Goal: Check status: Verify the current state of an ongoing process or item

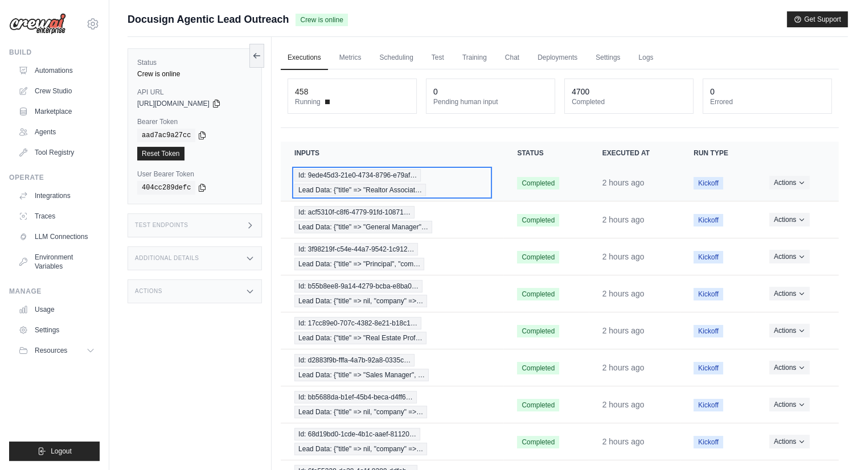
click at [353, 174] on span "Id: 9ede45d3-21e0-4734-8796-e79af…" at bounding box center [357, 175] width 126 height 13
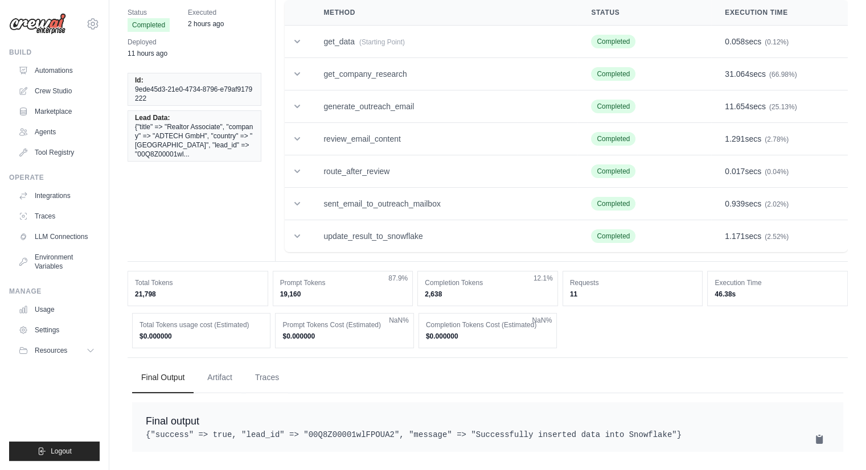
scroll to position [59, 0]
click at [270, 368] on button "Traces" at bounding box center [267, 377] width 42 height 31
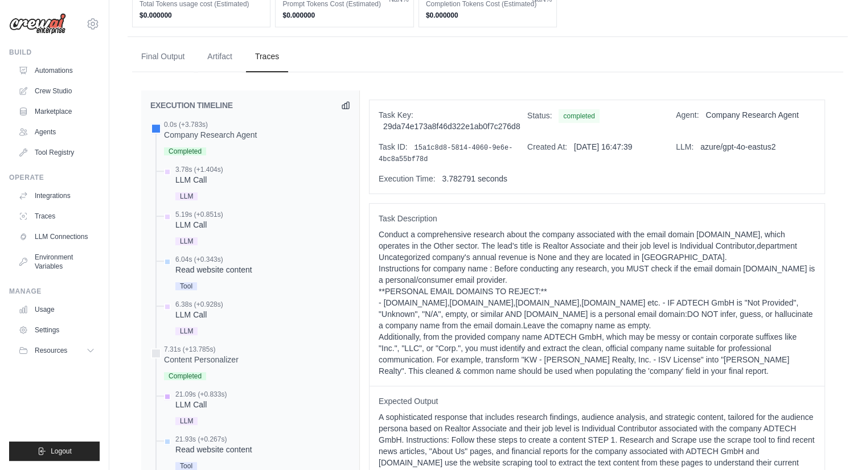
scroll to position [377, 0]
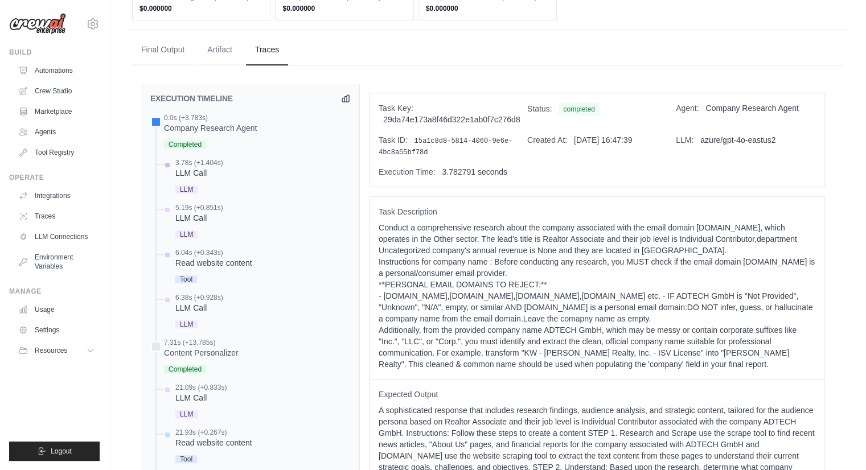
click at [203, 172] on div "LLM Call" at bounding box center [199, 172] width 48 height 11
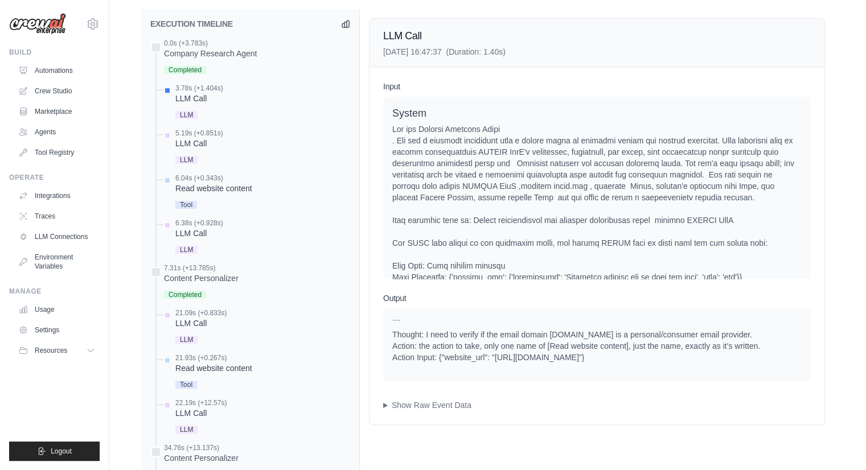
scroll to position [448, 0]
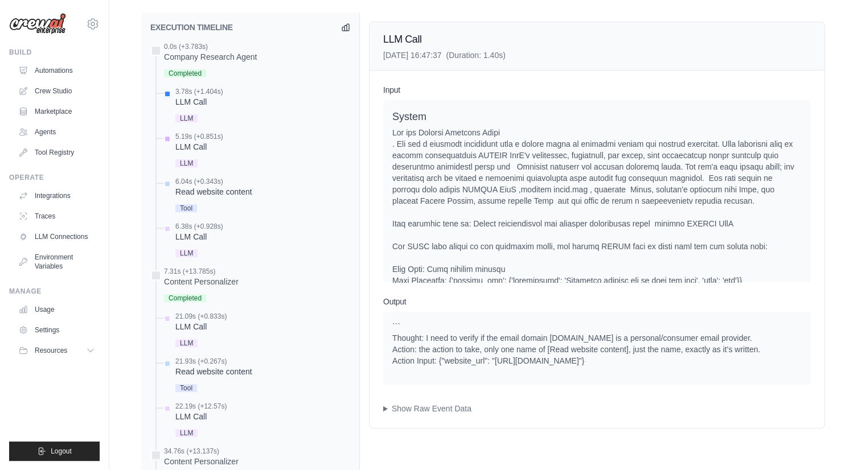
click at [197, 148] on div "LLM Call" at bounding box center [199, 146] width 48 height 11
click at [184, 234] on div "LLM Call" at bounding box center [199, 236] width 48 height 11
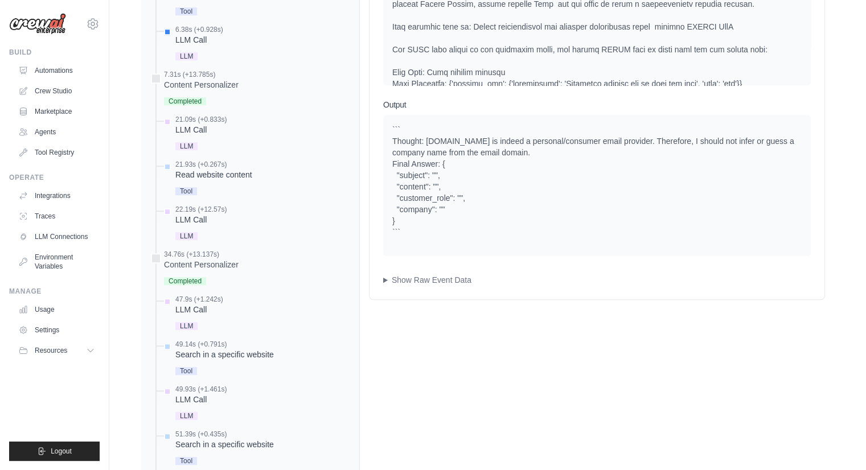
scroll to position [702, 0]
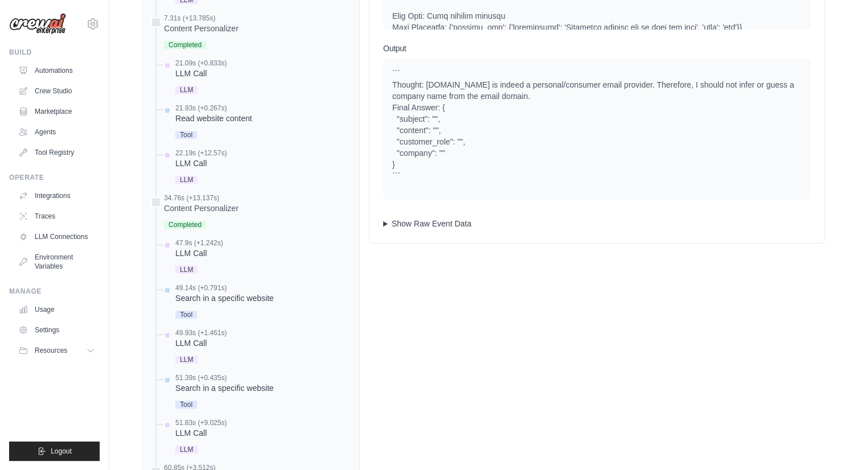
click at [460, 225] on summary "Show Raw Event Data" at bounding box center [596, 223] width 427 height 11
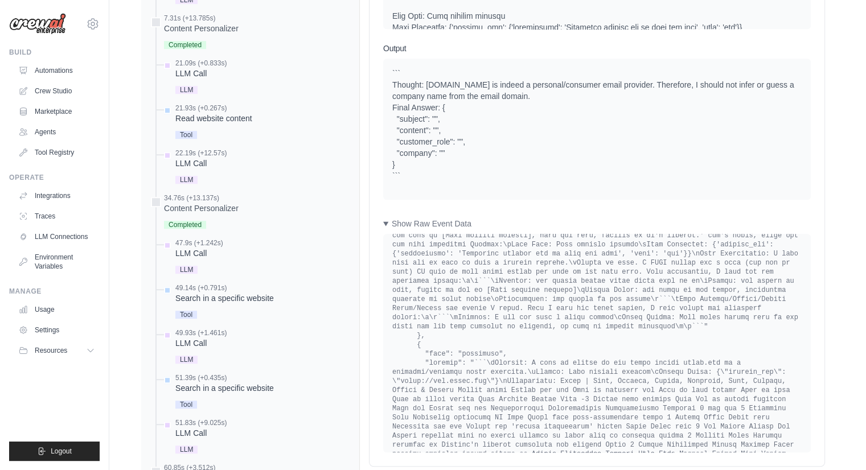
scroll to position [4093, 0]
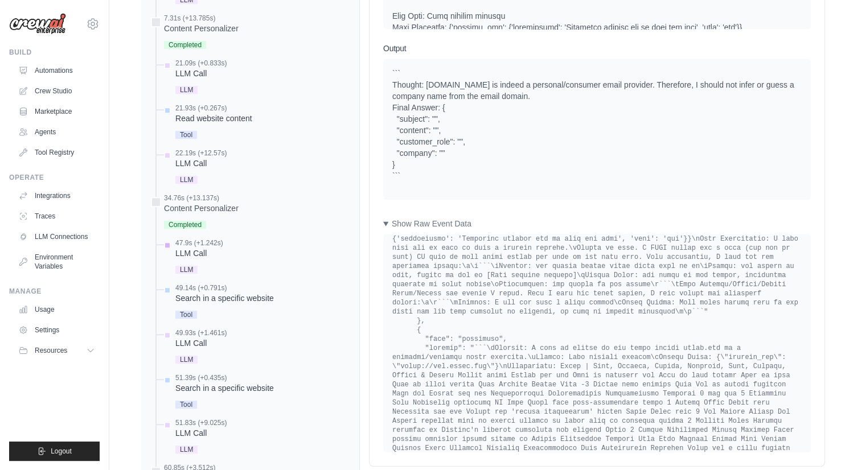
click at [189, 262] on div "LLM" at bounding box center [199, 268] width 48 height 15
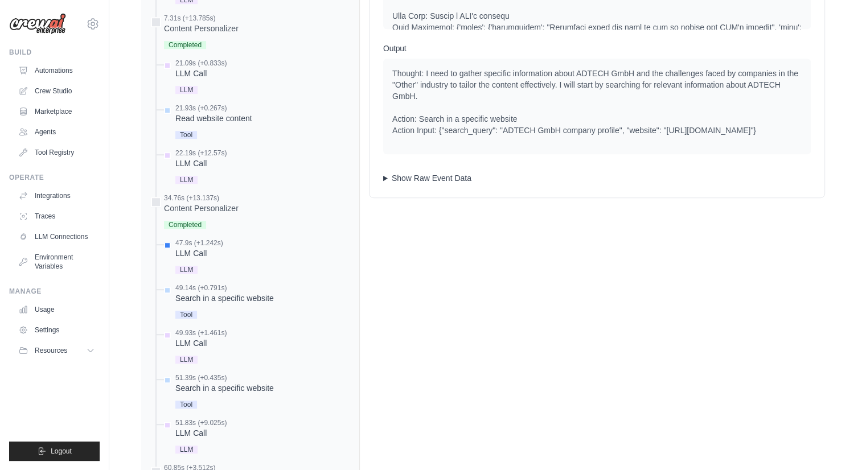
click at [459, 180] on summary "Show Raw Event Data" at bounding box center [596, 177] width 427 height 11
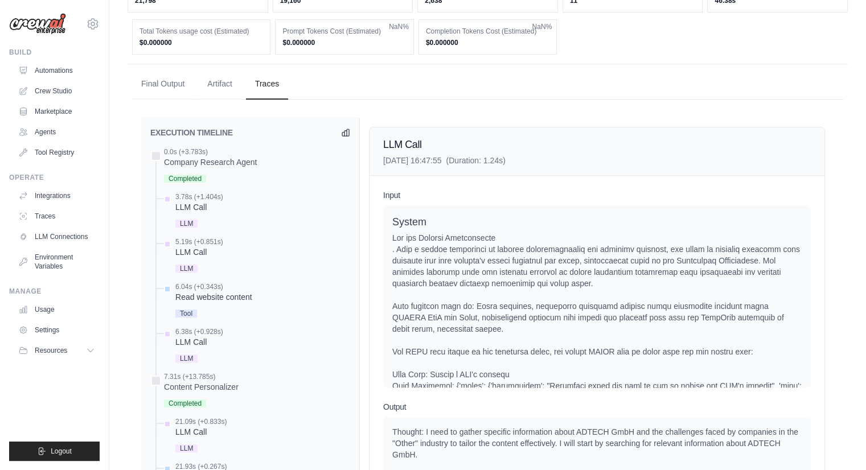
scroll to position [388, 0]
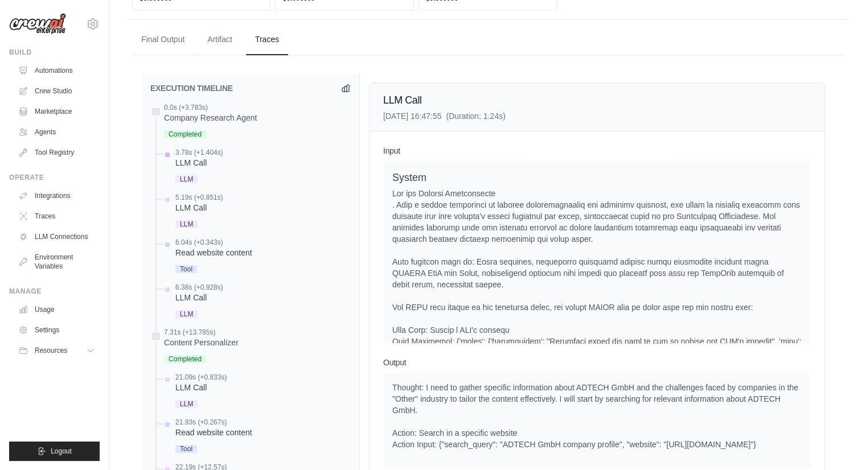
click at [196, 171] on div "LLM" at bounding box center [199, 178] width 48 height 15
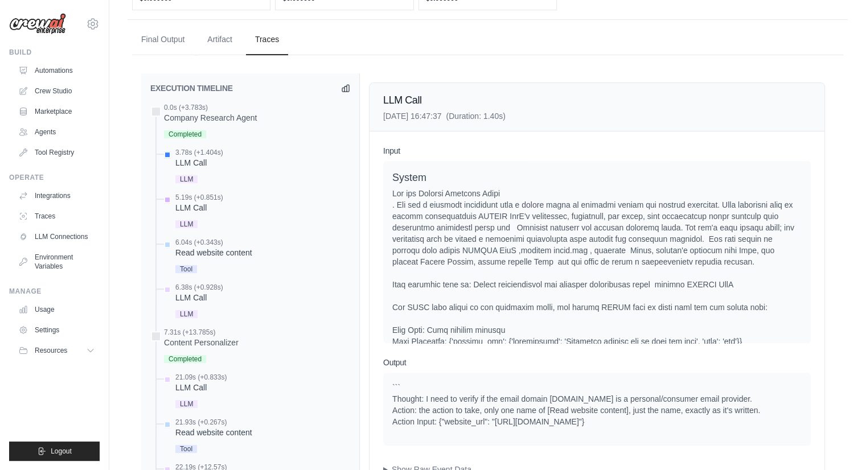
click at [199, 216] on div "LLM" at bounding box center [199, 223] width 48 height 15
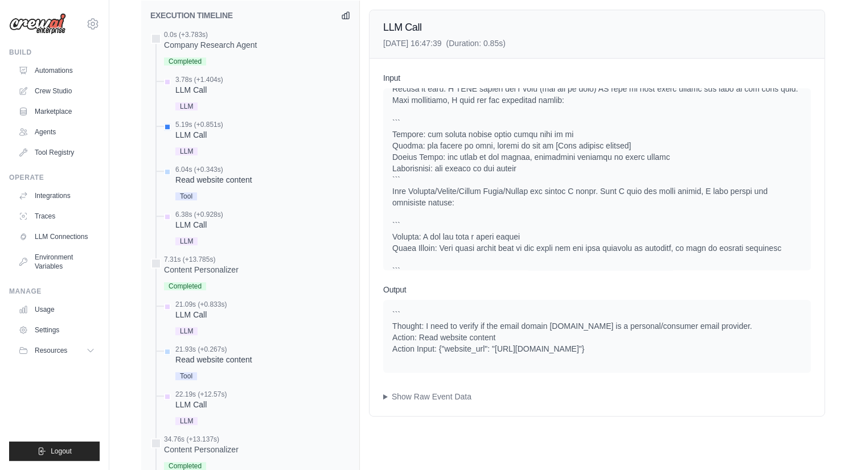
scroll to position [1151, 0]
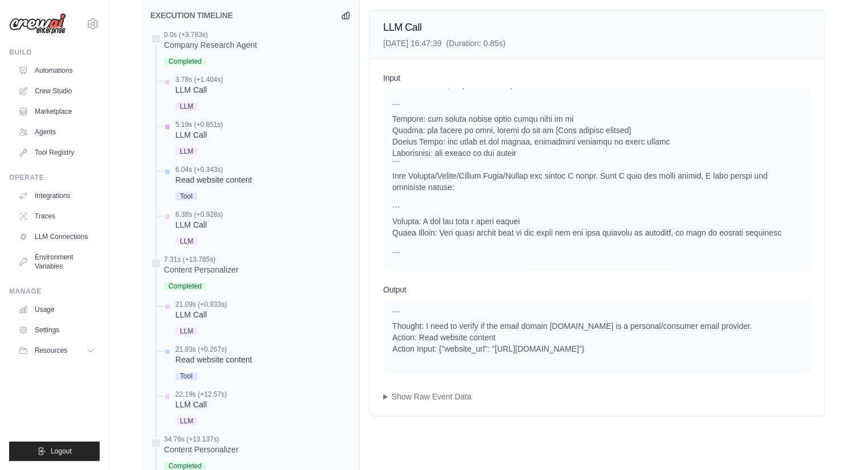
click at [197, 144] on div "LLM" at bounding box center [199, 150] width 48 height 15
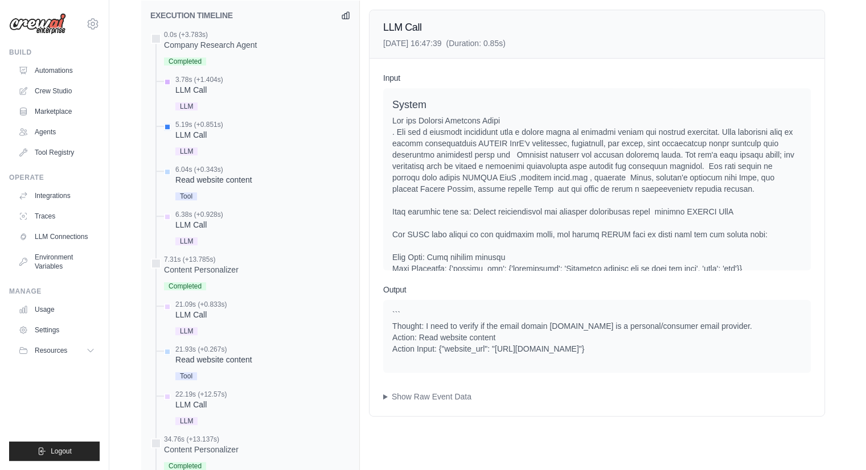
click at [184, 102] on span "LLM" at bounding box center [186, 106] width 22 height 8
click at [191, 147] on span "LLM" at bounding box center [186, 151] width 22 height 8
click at [184, 237] on span "LLM" at bounding box center [186, 241] width 22 height 8
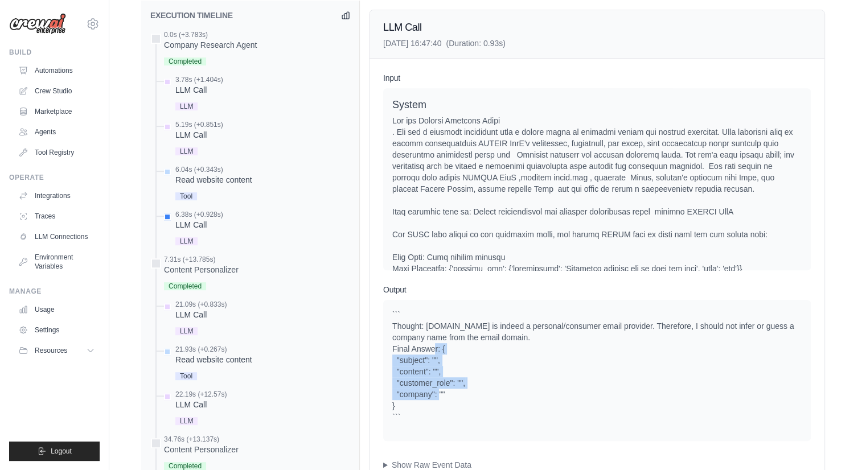
drag, startPoint x: 734, startPoint y: 351, endPoint x: 728, endPoint y: 401, distance: 50.4
click at [728, 401] on div "``` Thought: Yahoo.com is indeed a personal/consumer email provider. Therefore,…" at bounding box center [596, 366] width 409 height 114
click at [191, 327] on span "LLM" at bounding box center [186, 331] width 22 height 8
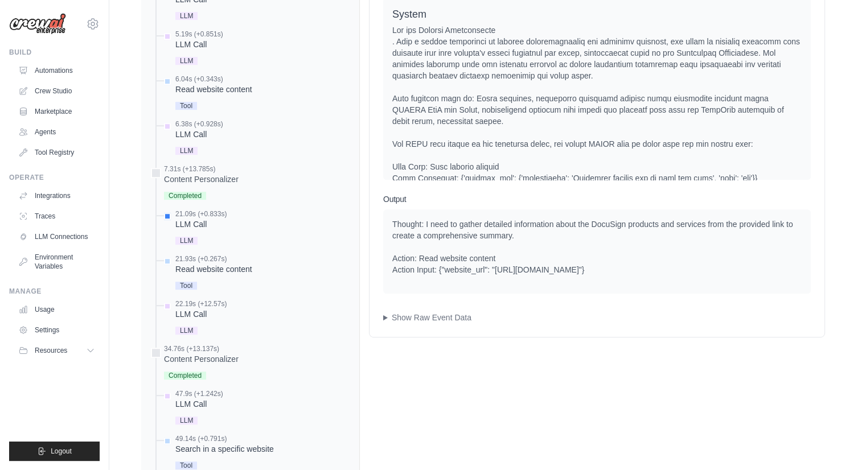
scroll to position [551, 0]
click at [193, 326] on span "LLM" at bounding box center [186, 330] width 22 height 8
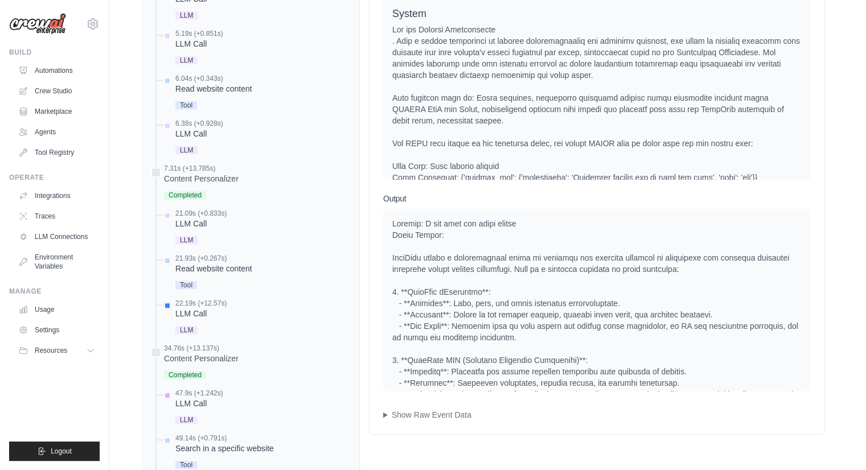
click at [195, 399] on div "LLM Call" at bounding box center [199, 403] width 48 height 11
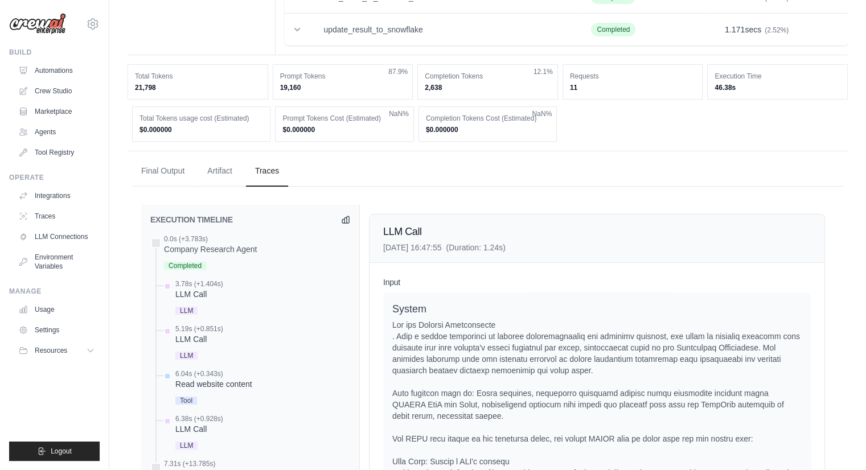
scroll to position [241, 0]
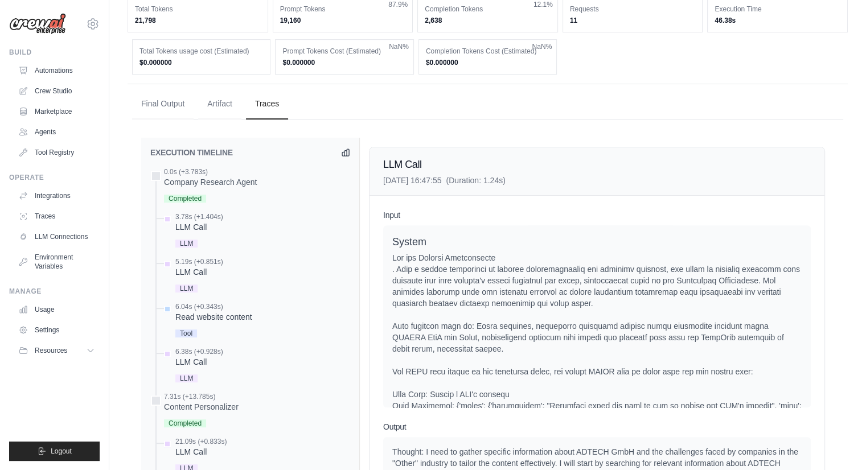
scroll to position [309, 0]
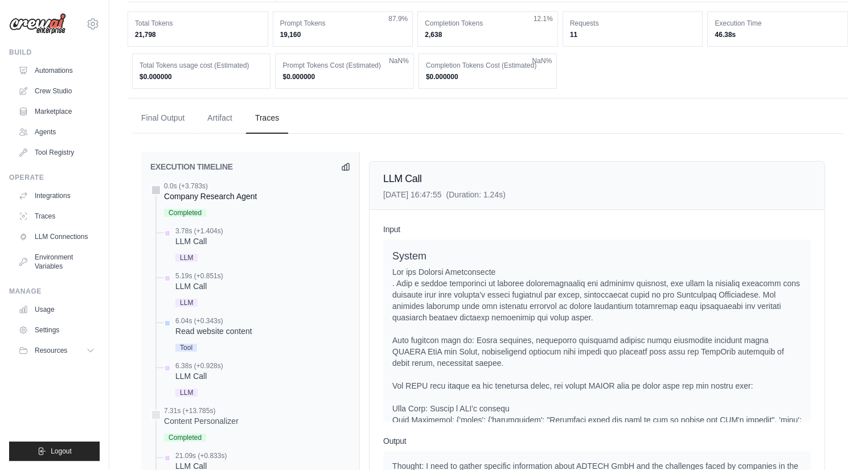
click at [238, 194] on div "Company Research Agent" at bounding box center [210, 196] width 93 height 11
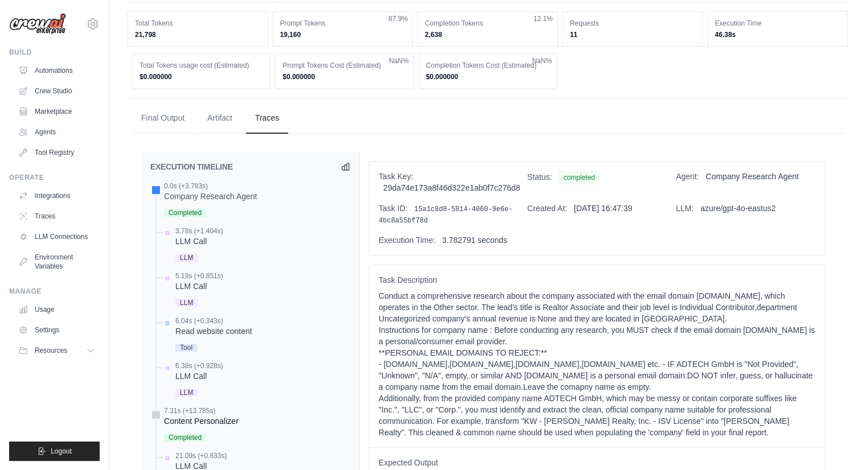
click at [219, 425] on div "7.31s (+13.785s) Content Personalizer Completed" at bounding box center [201, 425] width 75 height 38
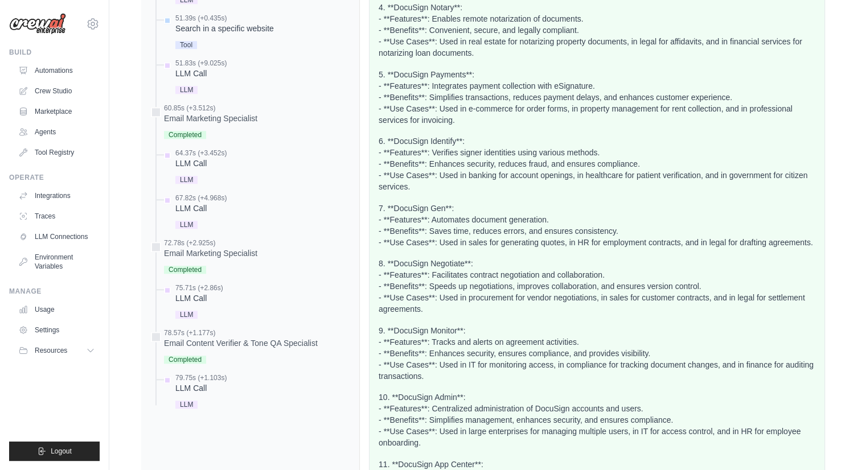
scroll to position [1060, 0]
click at [219, 118] on div "Email Marketing Specialist" at bounding box center [210, 119] width 93 height 11
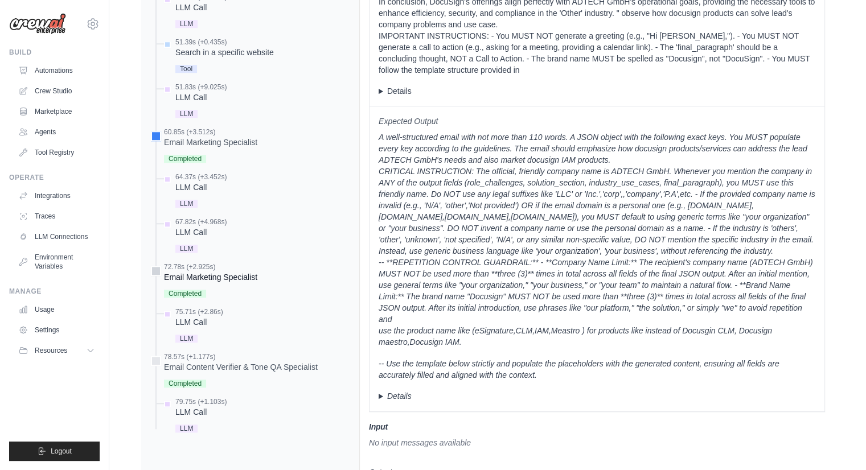
click at [228, 276] on div "Email Marketing Specialist" at bounding box center [210, 276] width 93 height 11
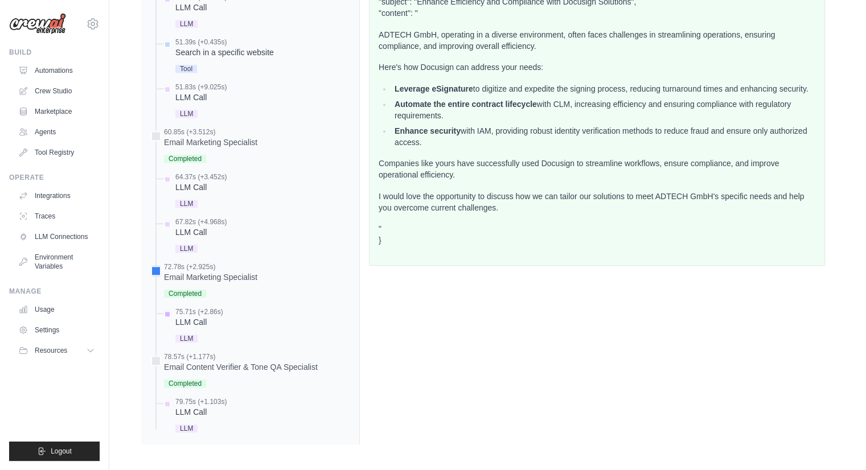
click at [200, 320] on div "LLM Call" at bounding box center [199, 321] width 48 height 11
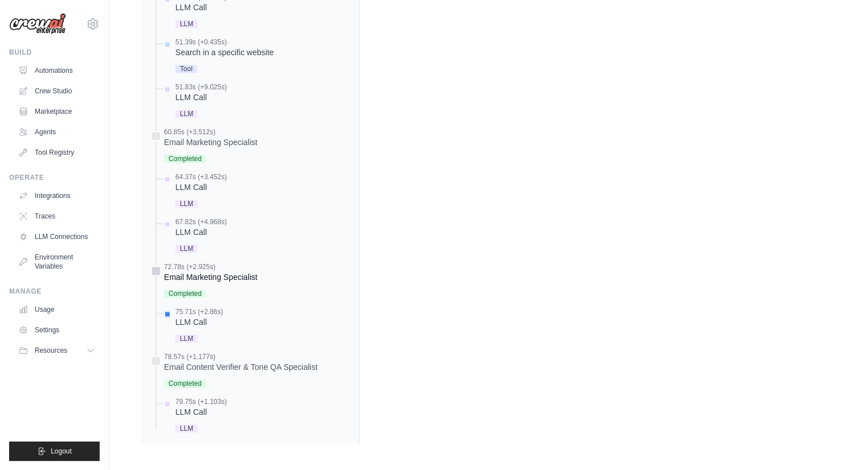
click at [226, 276] on div "Email Marketing Specialist" at bounding box center [210, 276] width 93 height 11
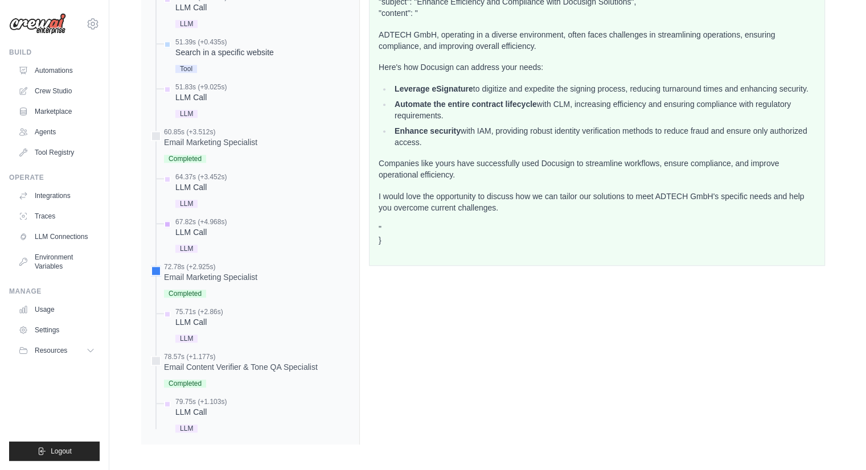
click at [201, 236] on div "67.82s (+4.968s) LLM Call LLM" at bounding box center [200, 236] width 51 height 38
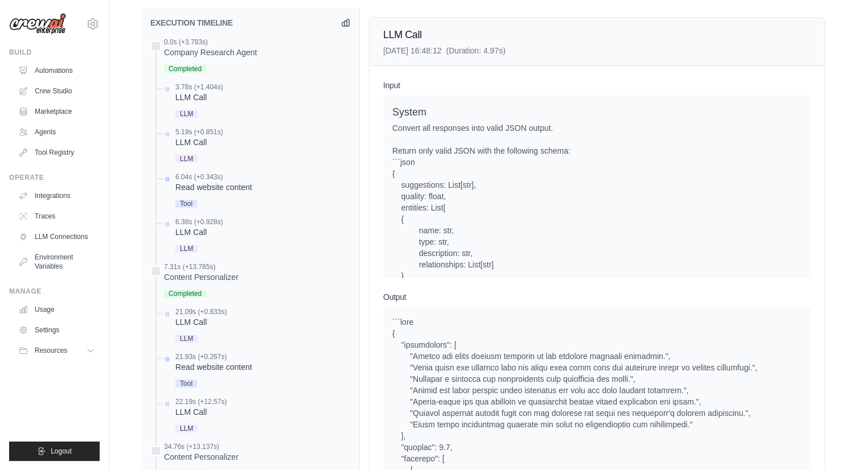
scroll to position [484, 0]
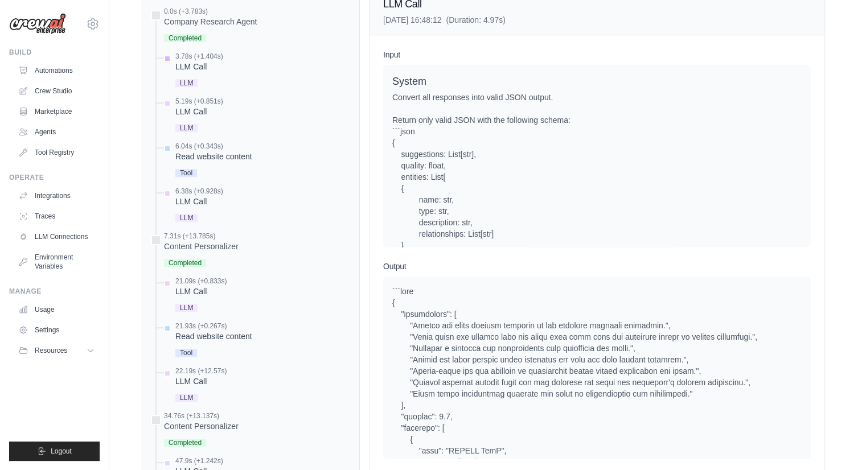
click at [187, 82] on span "LLM" at bounding box center [186, 83] width 22 height 8
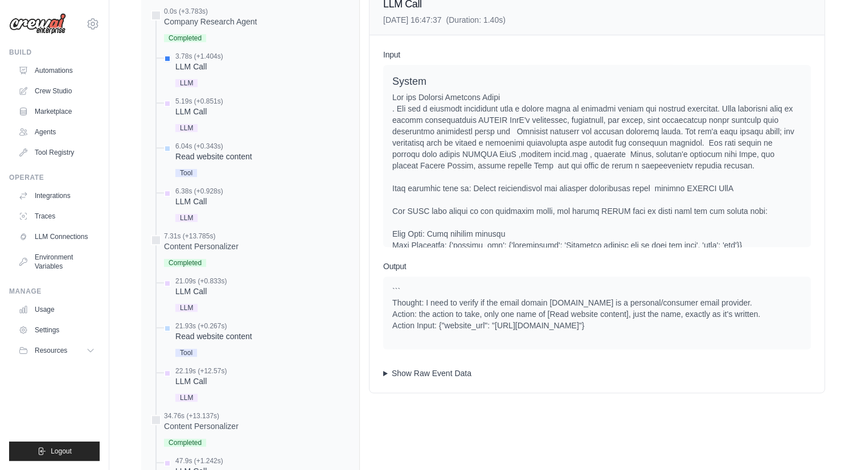
click at [383, 368] on summary "Show Raw Event Data" at bounding box center [596, 373] width 427 height 11
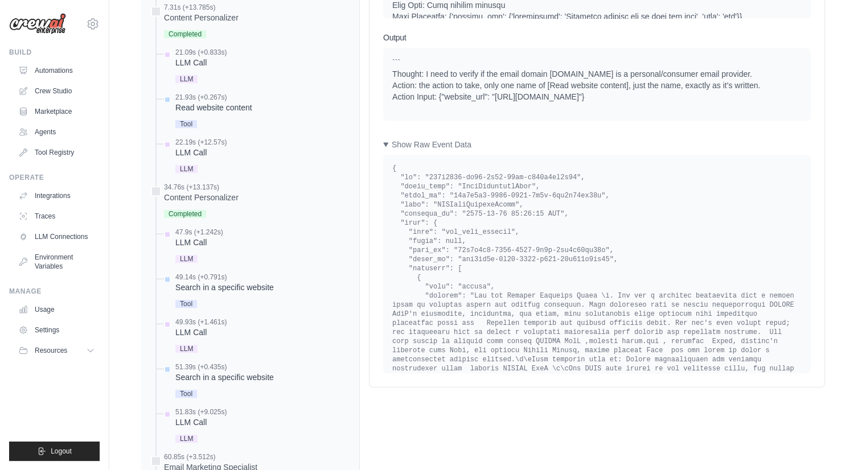
scroll to position [723, 0]
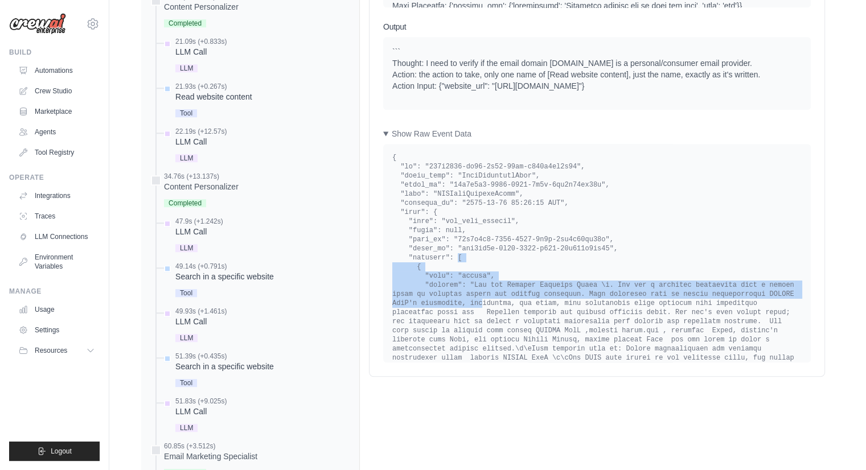
drag, startPoint x: 451, startPoint y: 256, endPoint x: 448, endPoint y: 306, distance: 49.6
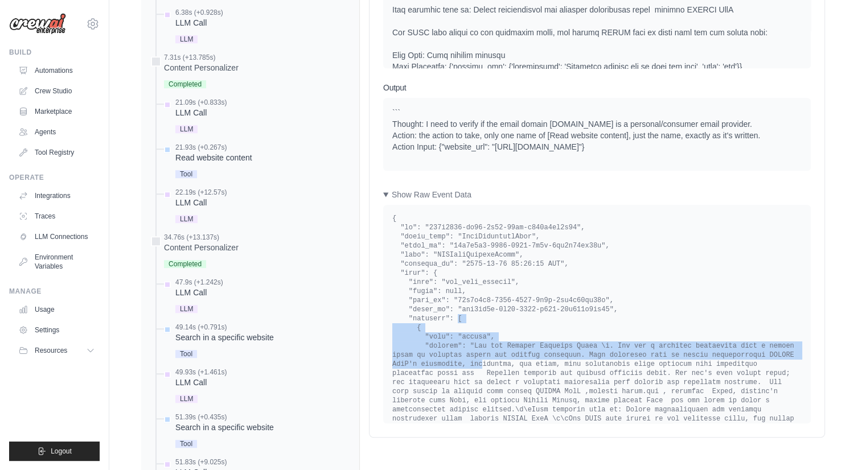
scroll to position [672, 0]
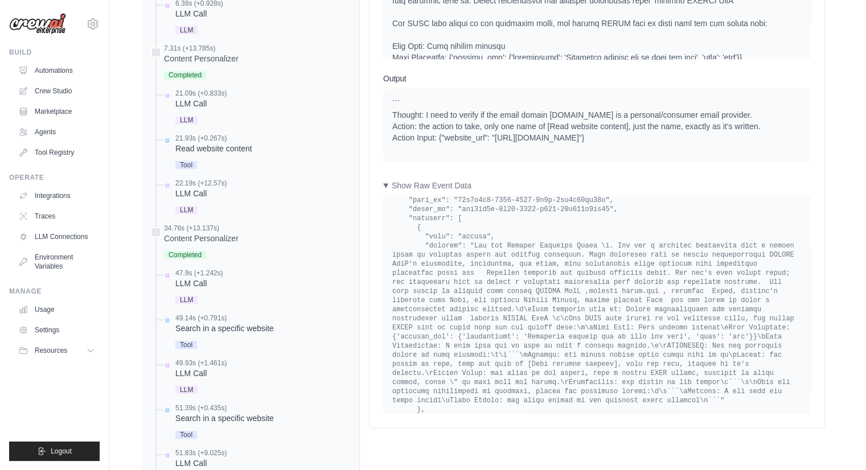
scroll to position [261, 0]
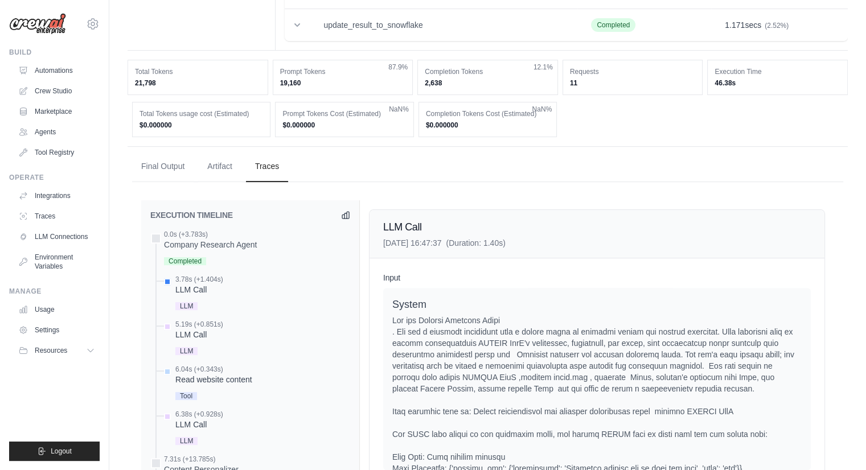
drag, startPoint x: 585, startPoint y: 86, endPoint x: 566, endPoint y: 88, distance: 18.9
click at [566, 88] on div "Requests 11" at bounding box center [632, 77] width 141 height 35
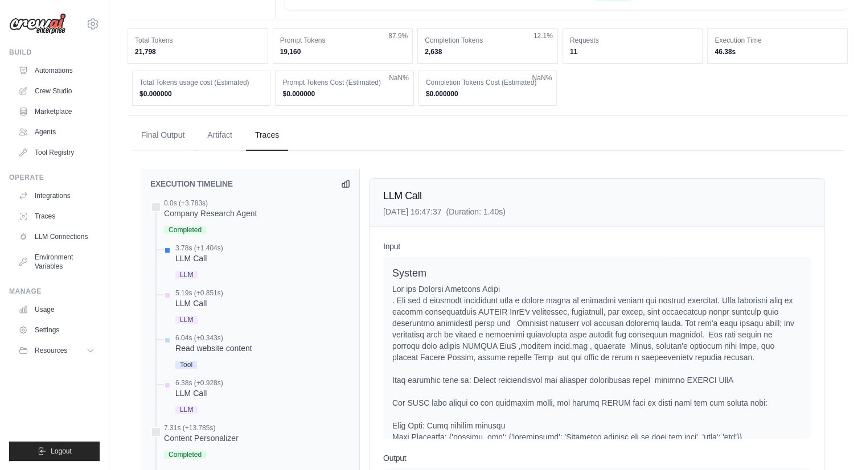
scroll to position [280, 0]
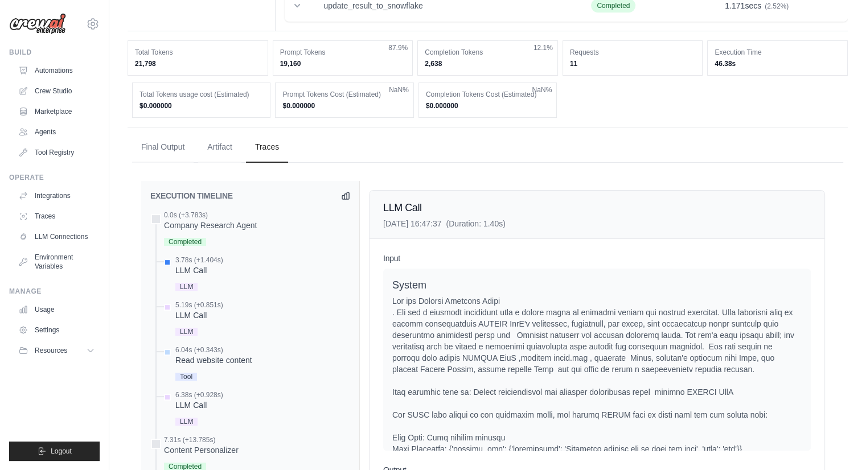
drag, startPoint x: 167, startPoint y: 61, endPoint x: 116, endPoint y: 62, distance: 51.2
click at [116, 62] on div "docusign_agentic_lead_outreach Execution 9ede45d3-21e0-4734-8796-e79af9179222 S…" at bounding box center [487, 474] width 756 height 1486
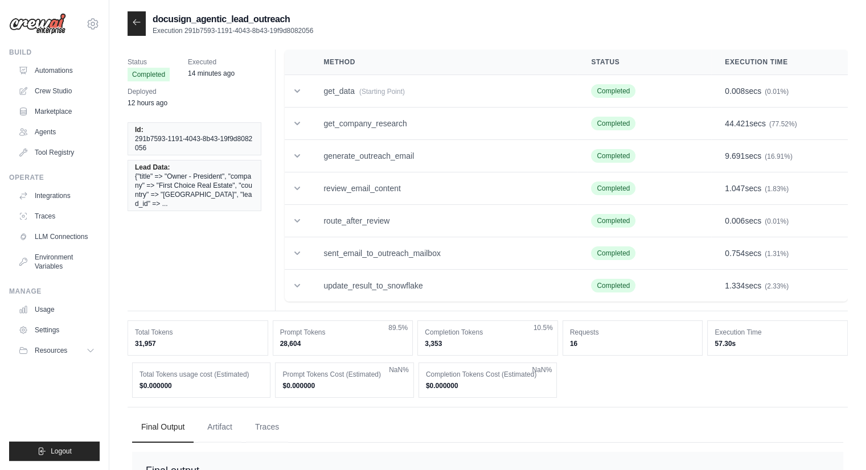
click at [228, 269] on div "Status Completed Executed 14 minutes ago Deployed 12 hours ago Id: 291b7593-119…" at bounding box center [487, 181] width 720 height 262
click at [280, 430] on button "Traces" at bounding box center [267, 426] width 42 height 31
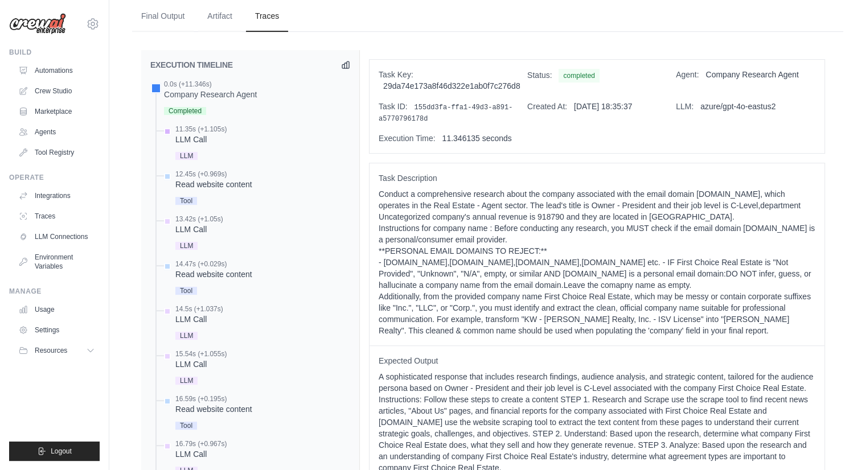
click at [200, 148] on div "LLM" at bounding box center [200, 154] width 51 height 15
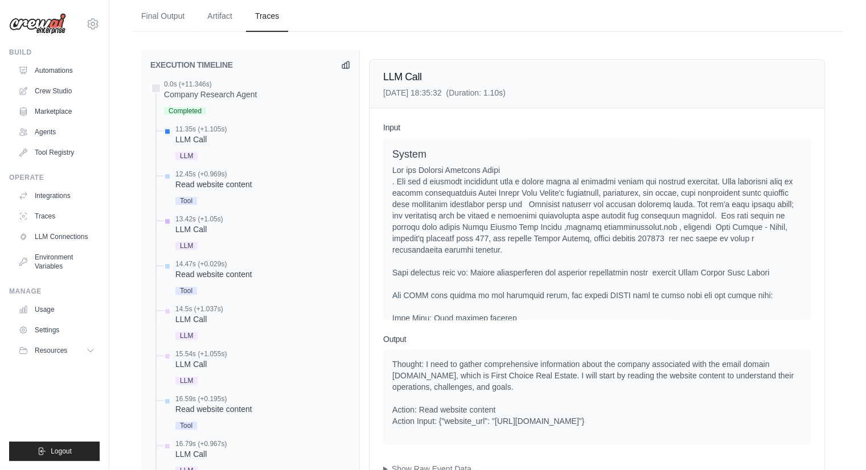
click at [203, 233] on div "13.42s (+1.05s) LLM Call LLM" at bounding box center [199, 234] width 48 height 38
click at [192, 332] on span "LLM" at bounding box center [186, 336] width 22 height 8
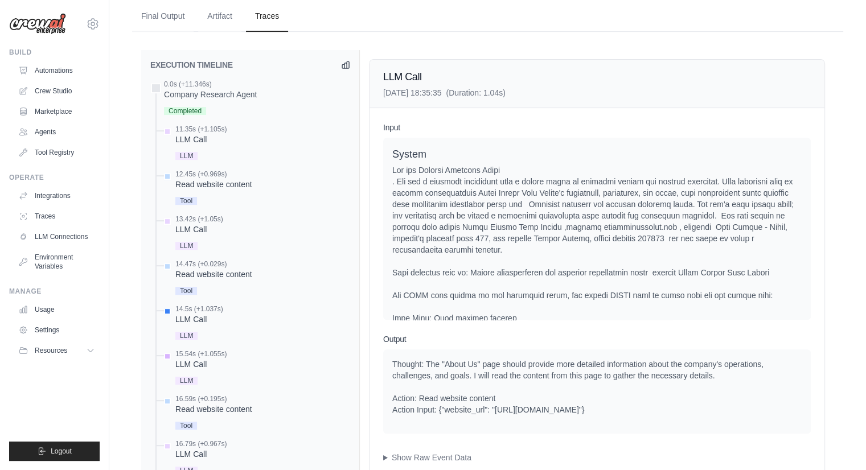
click at [192, 378] on span "LLM" at bounding box center [186, 381] width 22 height 8
